Goal: Information Seeking & Learning: Learn about a topic

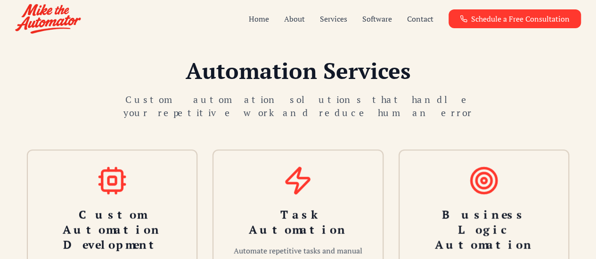
scroll to position [250, 0]
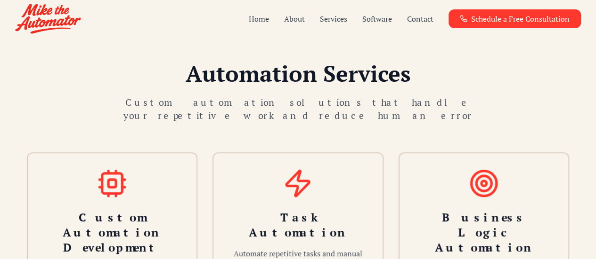
click at [351, 68] on h2 "Automation Services" at bounding box center [297, 73] width 573 height 23
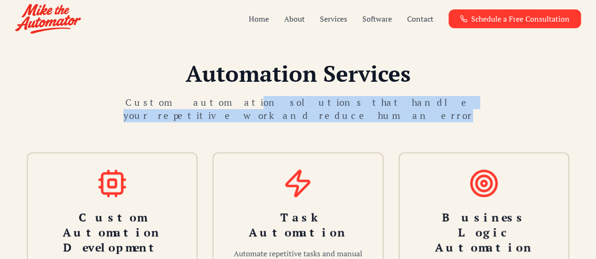
drag, startPoint x: 202, startPoint y: 100, endPoint x: 341, endPoint y: 118, distance: 140.5
click at [341, 118] on p "Custom automation solutions that handle your repetitive work and reduce human e…" at bounding box center [298, 109] width 362 height 26
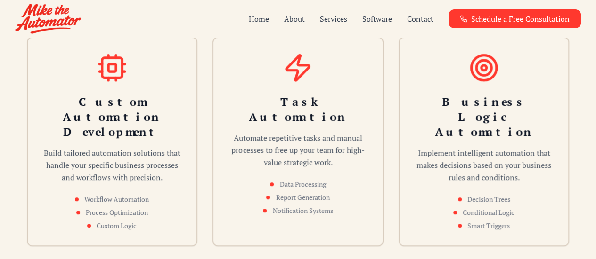
scroll to position [387, 0]
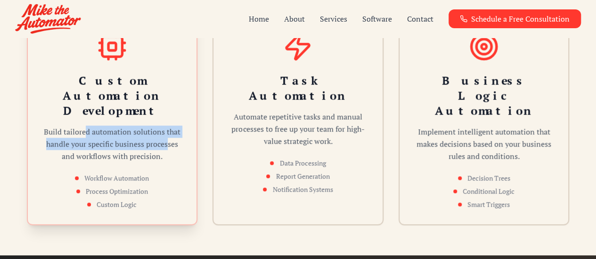
drag, startPoint x: 86, startPoint y: 117, endPoint x: 171, endPoint y: 131, distance: 86.4
click at [171, 131] on p "Build tailored automation solutions that handle your specific business processe…" at bounding box center [112, 144] width 139 height 37
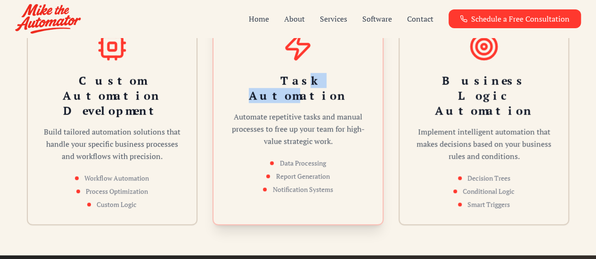
drag, startPoint x: 267, startPoint y: 82, endPoint x: 330, endPoint y: 88, distance: 62.9
click at [330, 88] on h3 "Task Automation" at bounding box center [297, 88] width 139 height 30
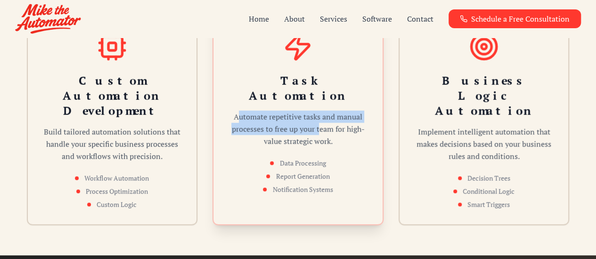
drag, startPoint x: 237, startPoint y: 108, endPoint x: 318, endPoint y: 110, distance: 81.0
click at [318, 111] on p "Automate repetitive tasks and manual processes to free up your team for high-va…" at bounding box center [297, 129] width 139 height 37
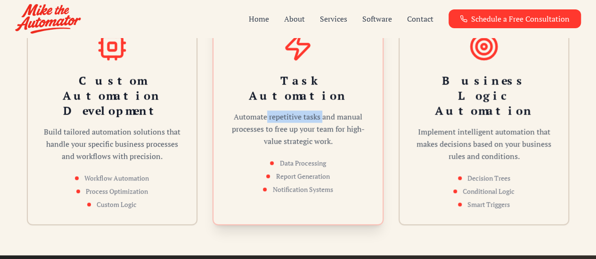
drag, startPoint x: 267, startPoint y: 102, endPoint x: 334, endPoint y: 105, distance: 66.9
click at [334, 111] on p "Automate repetitive tasks and manual processes to free up your team for high-va…" at bounding box center [297, 129] width 139 height 37
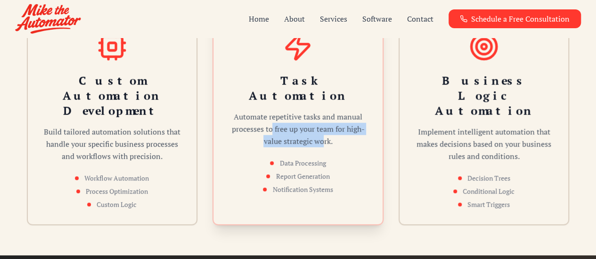
drag, startPoint x: 271, startPoint y: 113, endPoint x: 325, endPoint y: 121, distance: 54.7
click at [325, 121] on p "Automate repetitive tasks and manual processes to free up your team for high-va…" at bounding box center [297, 129] width 139 height 37
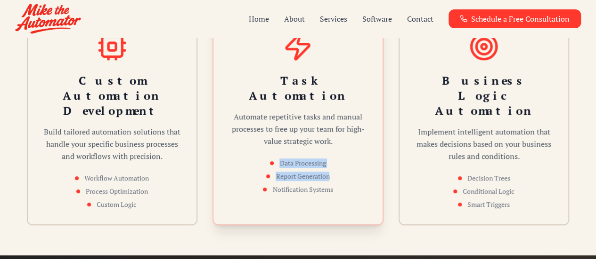
drag, startPoint x: 274, startPoint y: 148, endPoint x: 329, endPoint y: 171, distance: 59.1
click at [329, 171] on ul "Data Processing Report Generation Notification Systems" at bounding box center [297, 177] width 139 height 36
click at [329, 185] on li "Notification Systems" at bounding box center [297, 189] width 139 height 9
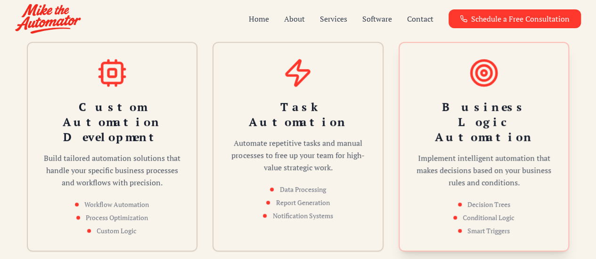
scroll to position [384, 0]
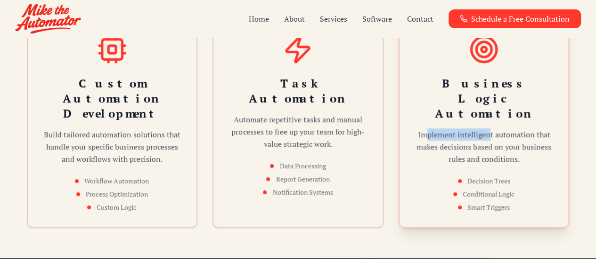
drag, startPoint x: 428, startPoint y: 118, endPoint x: 495, endPoint y: 117, distance: 66.9
click at [495, 129] on p "Implement intelligent automation that makes decisions based on your business ru…" at bounding box center [483, 147] width 139 height 37
click at [501, 129] on p "Implement intelligent automation that makes decisions based on your business ru…" at bounding box center [483, 147] width 139 height 37
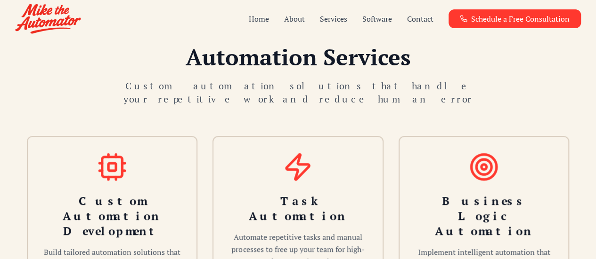
scroll to position [0, 0]
